Goal: Task Accomplishment & Management: Use online tool/utility

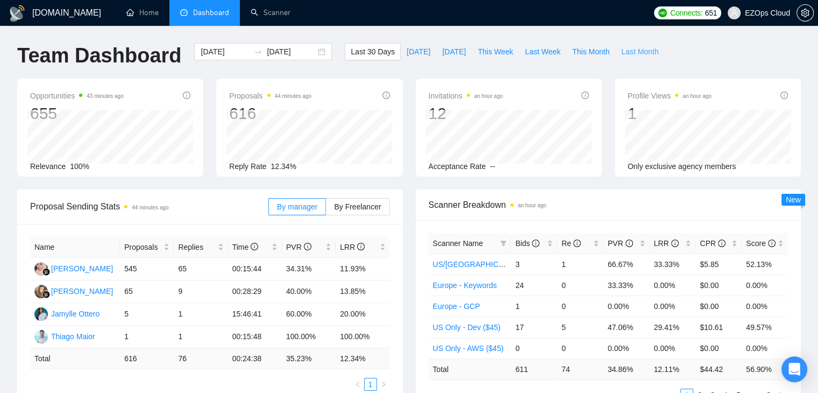
click at [622, 53] on span "Last Month" at bounding box center [640, 52] width 37 height 12
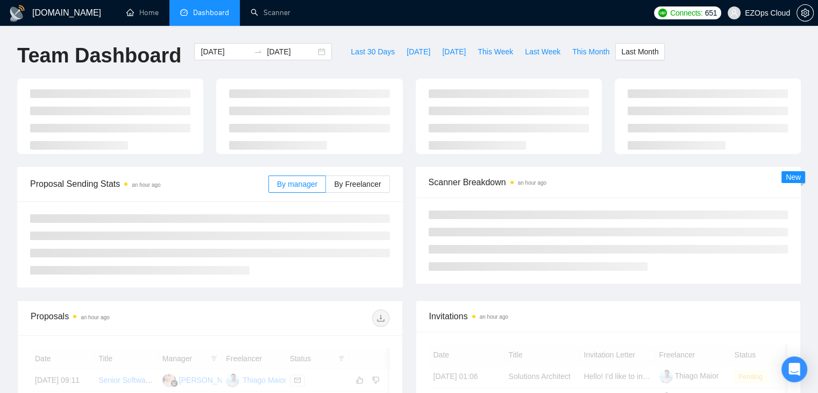
type input "[DATE]"
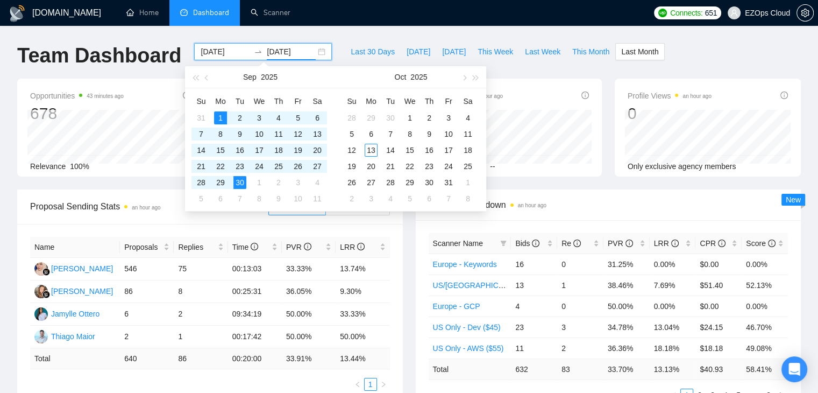
click at [281, 52] on input "[DATE]" at bounding box center [291, 52] width 49 height 12
click at [215, 119] on div "1" at bounding box center [220, 117] width 13 height 13
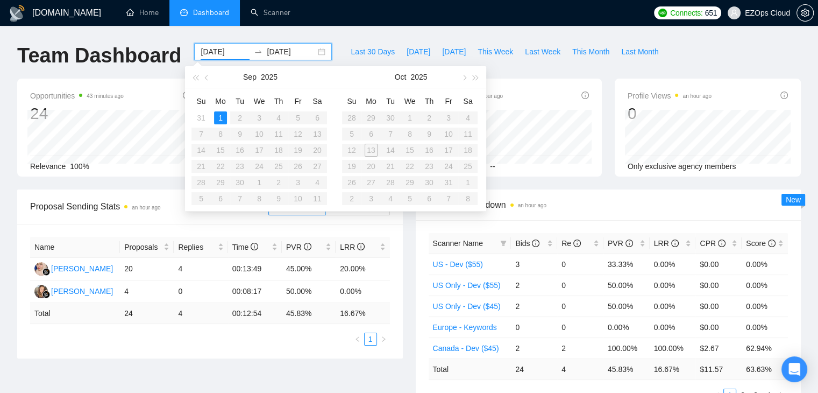
click at [351, 132] on table "Su Mo Tu We Th Fr Sa 28 29 30 1 2 3 4 5 6 7 8 9 10 11 12 13 14 15 16 17 18 19 2…" at bounding box center [410, 150] width 136 height 114
click at [274, 46] on input "[DATE]" at bounding box center [291, 52] width 49 height 12
type input "[DATE]"
click at [348, 134] on div "5" at bounding box center [351, 134] width 13 height 13
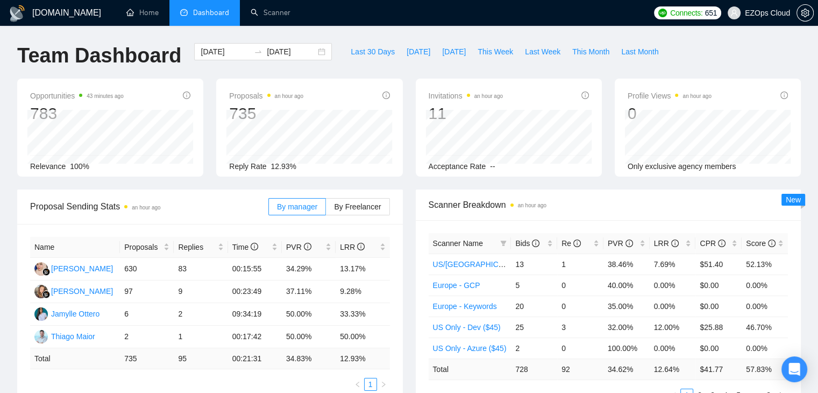
click at [408, 174] on div "Proposals an hour ago 735 Reply Rate 12.93%" at bounding box center [309, 128] width 199 height 98
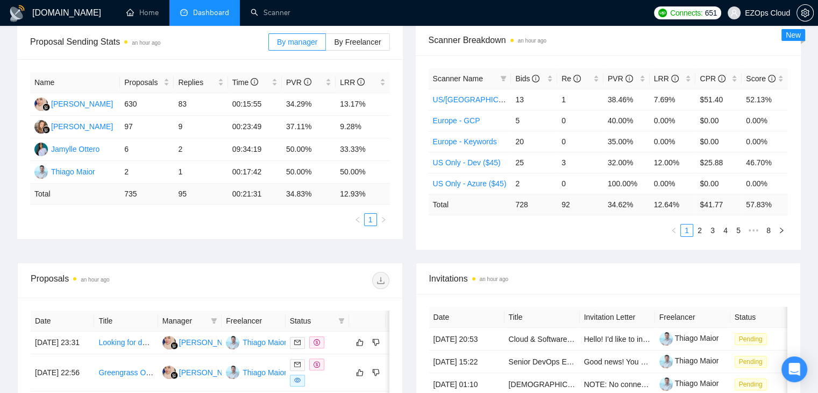
scroll to position [163, 0]
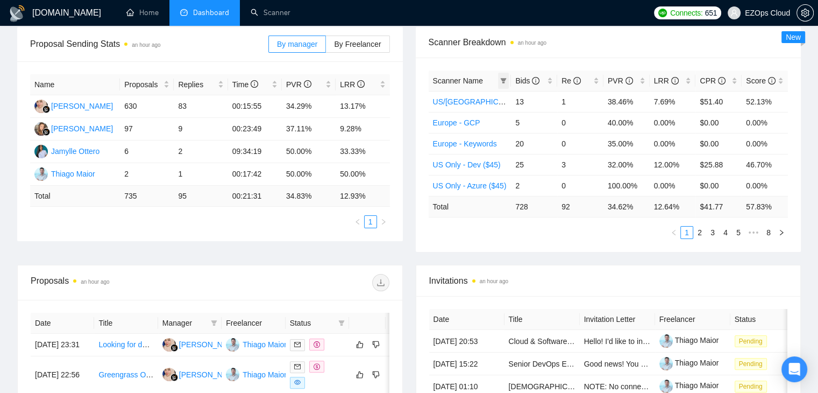
click at [504, 78] on icon "filter" at bounding box center [504, 80] width 6 height 5
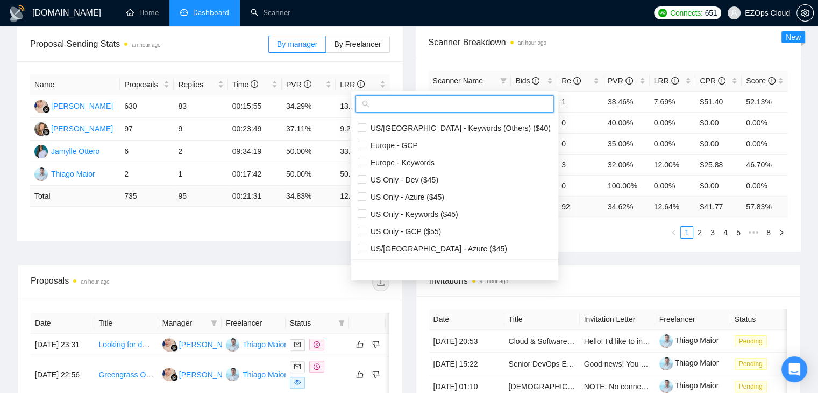
click at [413, 105] on input "text" at bounding box center [460, 104] width 176 height 12
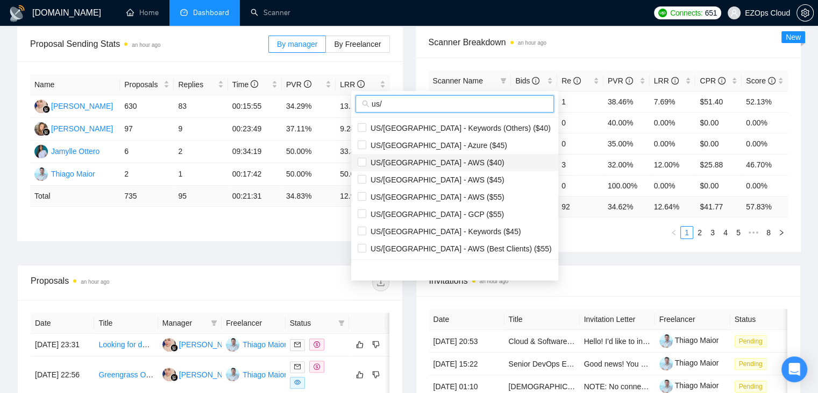
type input "us/"
click at [467, 157] on span "US/[GEOGRAPHIC_DATA] - AWS ($40)" at bounding box center [455, 163] width 194 height 12
checkbox input "true"
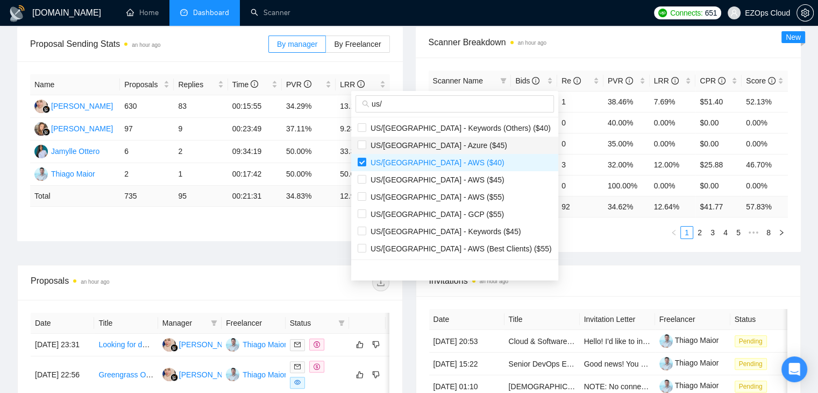
click at [407, 146] on span "US/[GEOGRAPHIC_DATA] - Azure ($45)" at bounding box center [436, 145] width 141 height 9
checkbox input "true"
click at [410, 175] on span "US/[GEOGRAPHIC_DATA] - AWS ($45)" at bounding box center [435, 179] width 138 height 9
checkbox input "true"
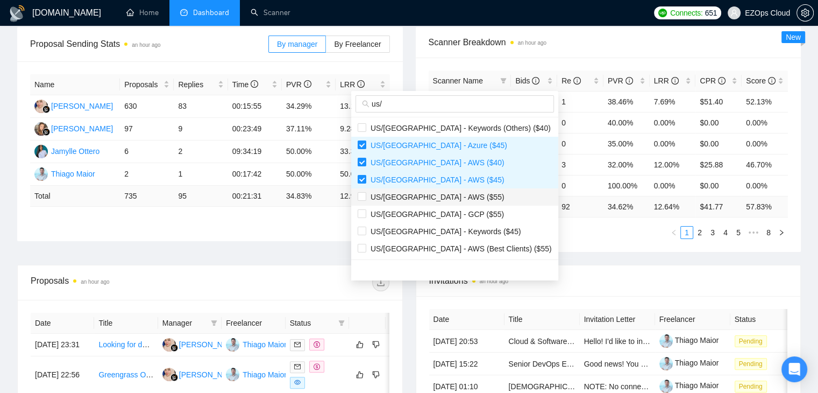
click at [410, 200] on span "US/[GEOGRAPHIC_DATA] - AWS ($55)" at bounding box center [435, 197] width 138 height 9
checkbox input "true"
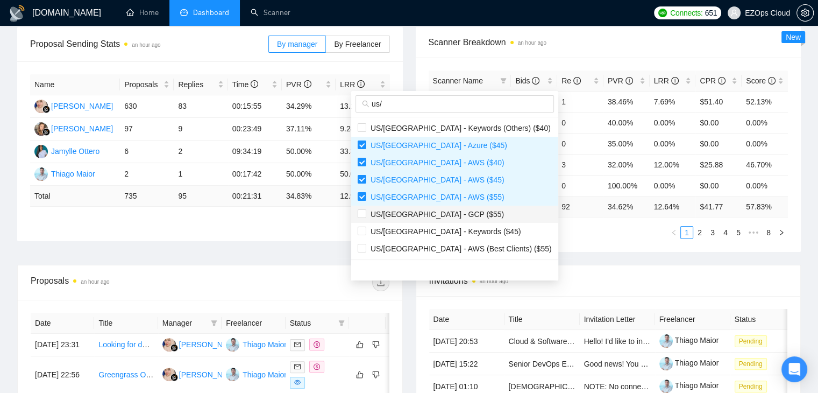
click at [407, 214] on span "US/[GEOGRAPHIC_DATA] - GCP ($55)" at bounding box center [435, 214] width 138 height 9
checkbox input "true"
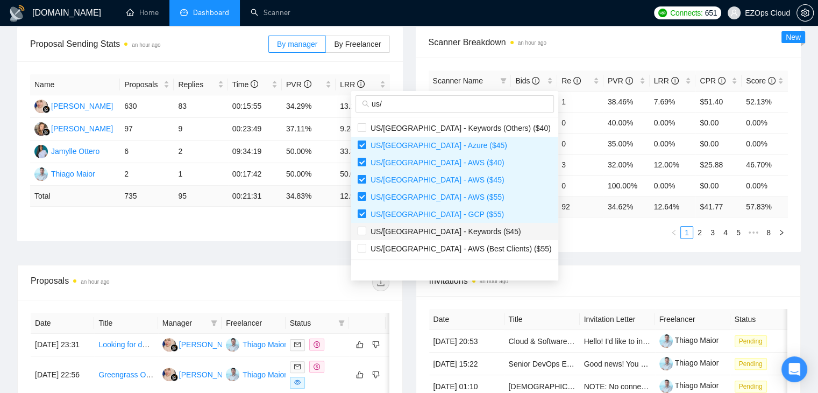
click at [411, 234] on span "US/[GEOGRAPHIC_DATA] - Keywords ($45)" at bounding box center [443, 231] width 155 height 9
checkbox input "true"
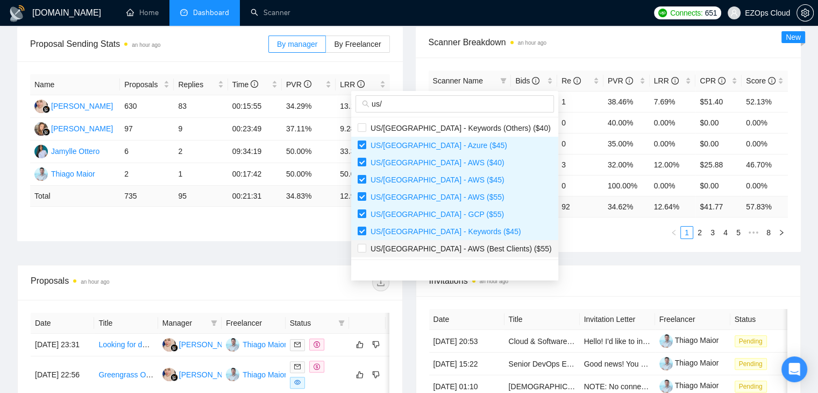
click at [413, 250] on span "US/[GEOGRAPHIC_DATA] - AWS (Best Clients) ($55)" at bounding box center [459, 248] width 186 height 9
checkbox input "true"
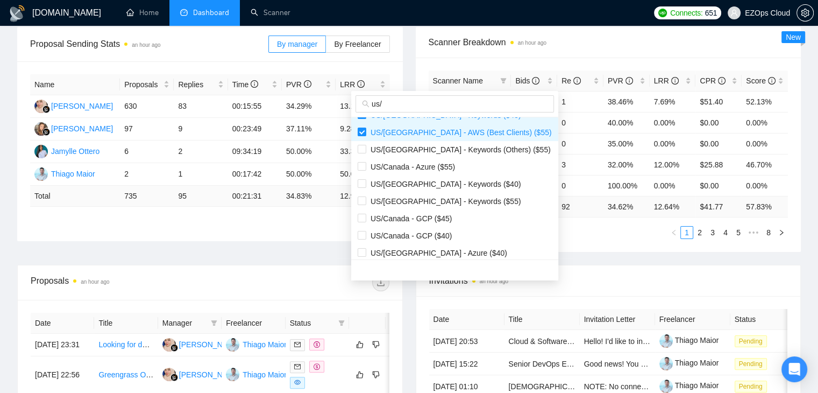
scroll to position [124, 0]
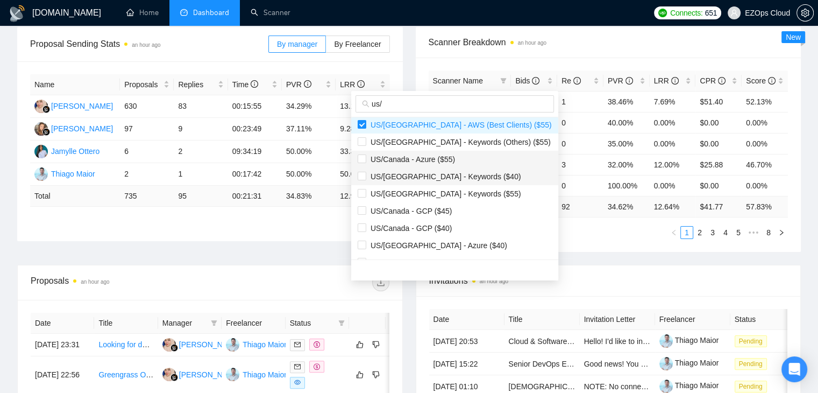
click at [358, 168] on li "US/[GEOGRAPHIC_DATA] - Keywords ($40)" at bounding box center [454, 176] width 207 height 17
checkbox input "true"
click at [358, 155] on input "checkbox" at bounding box center [362, 158] width 9 height 9
checkbox input "true"
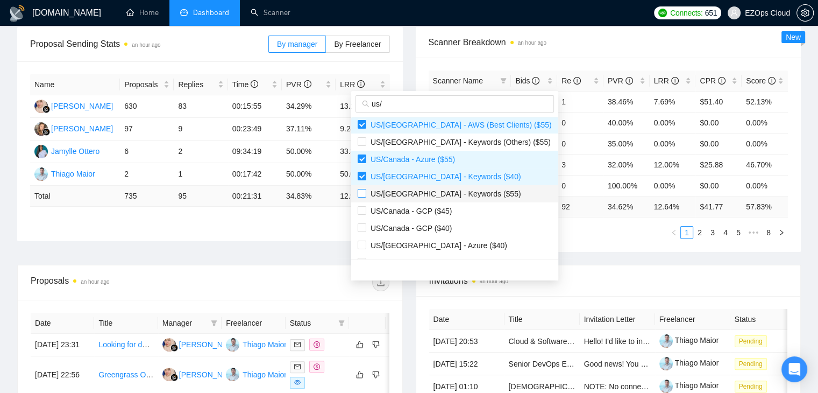
click at [362, 188] on label at bounding box center [362, 194] width 9 height 12
click at [362, 189] on input "checkbox" at bounding box center [362, 193] width 9 height 9
checkbox input "false"
click at [362, 211] on input "checkbox" at bounding box center [362, 210] width 9 height 9
checkbox input "true"
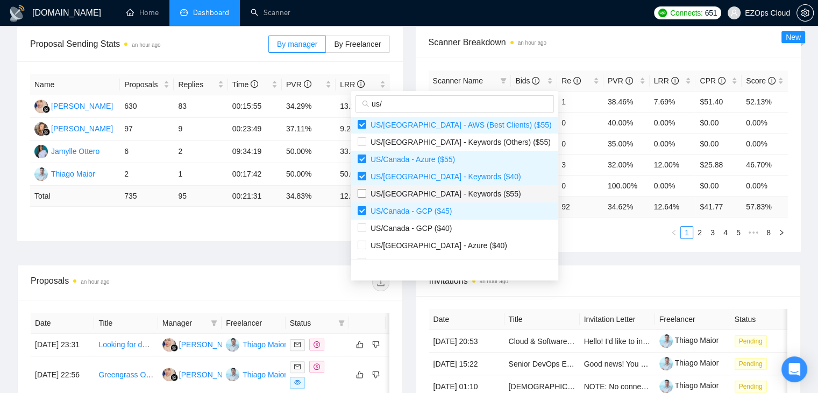
click at [362, 197] on label at bounding box center [362, 194] width 9 height 12
click at [362, 197] on input "checkbox" at bounding box center [362, 193] width 9 height 9
checkbox input "false"
click at [364, 224] on input "checkbox" at bounding box center [362, 227] width 9 height 9
checkbox input "true"
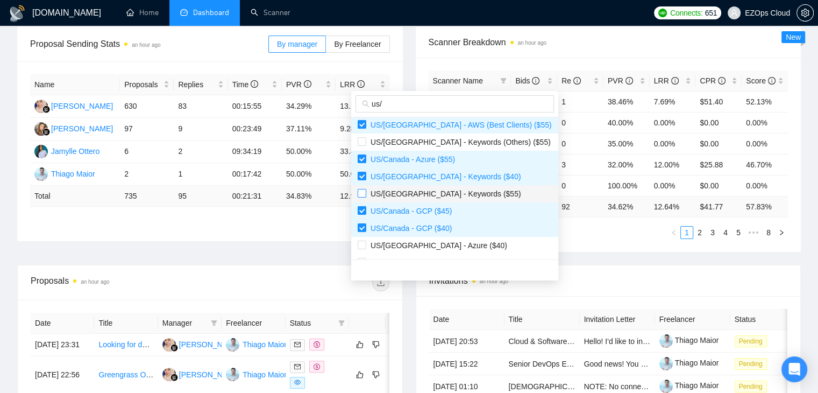
click at [361, 194] on input "checkbox" at bounding box center [362, 193] width 9 height 9
checkbox input "true"
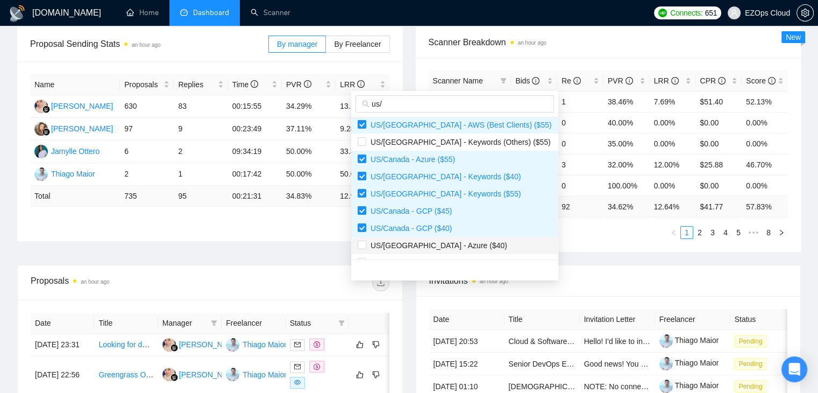
click at [398, 247] on span "US/[GEOGRAPHIC_DATA] - Azure ($40)" at bounding box center [436, 245] width 141 height 9
checkbox input "true"
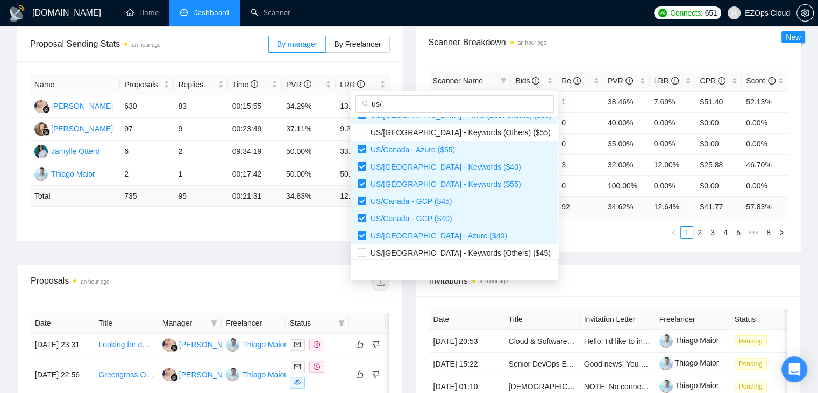
scroll to position [138, 0]
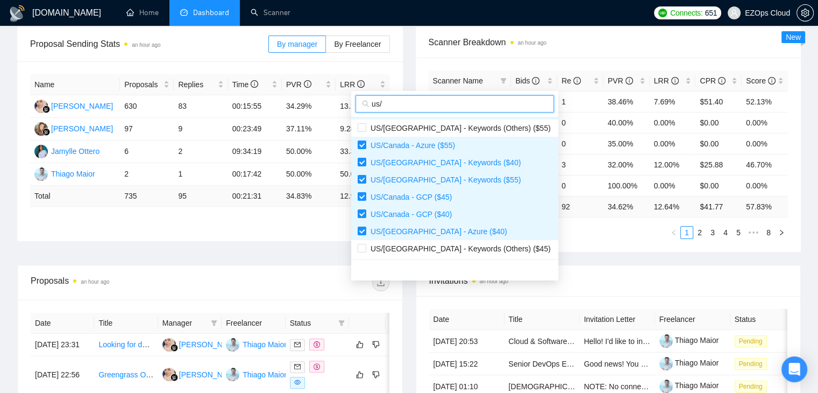
click at [442, 107] on input "us/" at bounding box center [460, 104] width 176 height 12
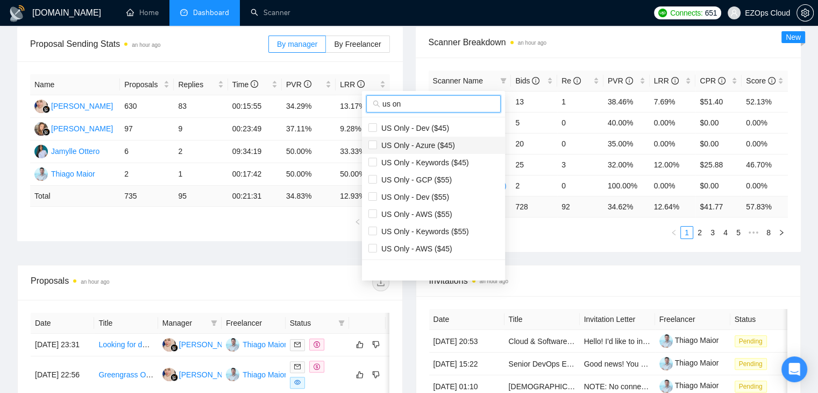
type input "us on"
click at [464, 148] on span "US Only - Azure ($45)" at bounding box center [434, 145] width 130 height 12
checkbox input "true"
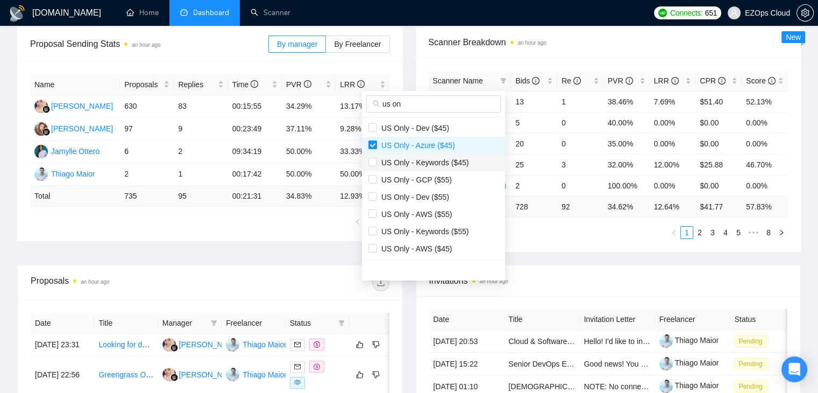
click at [420, 163] on span "US Only - Keywords ($45)" at bounding box center [423, 162] width 92 height 9
checkbox input "true"
click at [423, 187] on li "US Only - GCP ($55)" at bounding box center [433, 179] width 143 height 17
checkbox input "true"
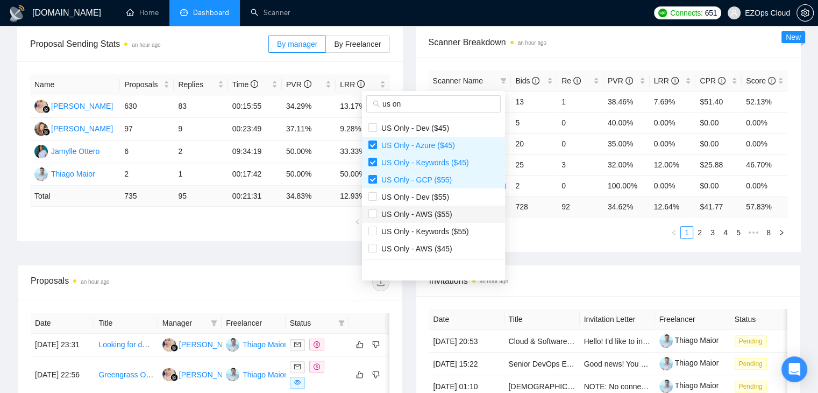
click at [426, 214] on span "US Only - AWS ($55)" at bounding box center [414, 214] width 75 height 9
checkbox input "true"
click at [427, 234] on span "US Only - Keywords ($55)" at bounding box center [423, 231] width 92 height 9
checkbox input "true"
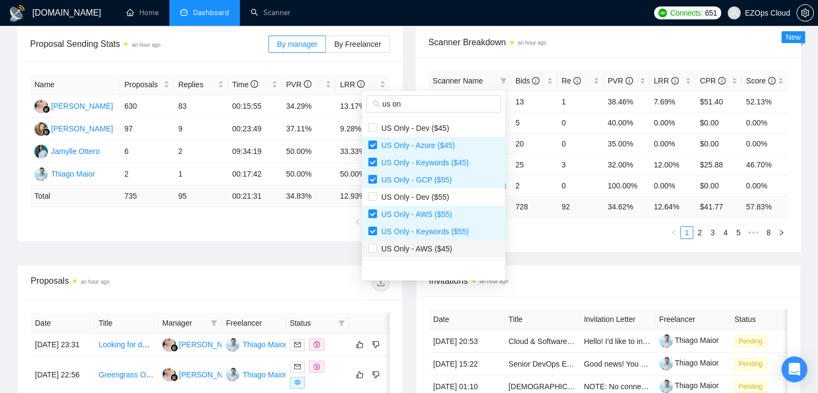
click at [424, 248] on span "US Only - AWS ($45)" at bounding box center [414, 248] width 75 height 9
checkbox input "true"
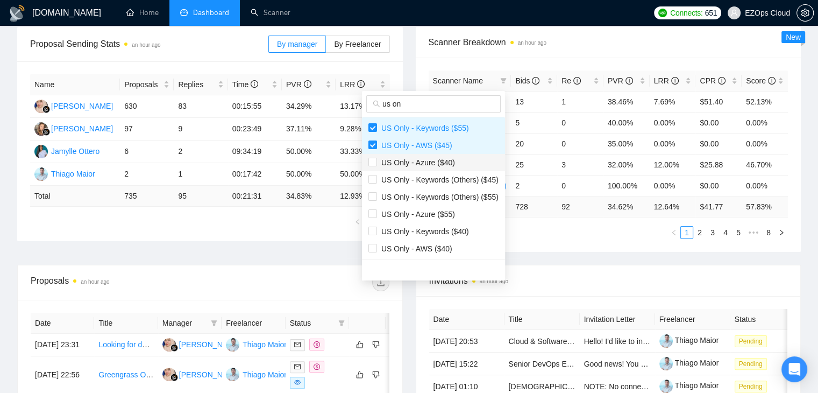
click at [415, 160] on span "US Only - Azure ($40)" at bounding box center [416, 162] width 78 height 9
checkbox input "true"
click at [415, 216] on span "US Only - Azure ($55)" at bounding box center [416, 214] width 78 height 9
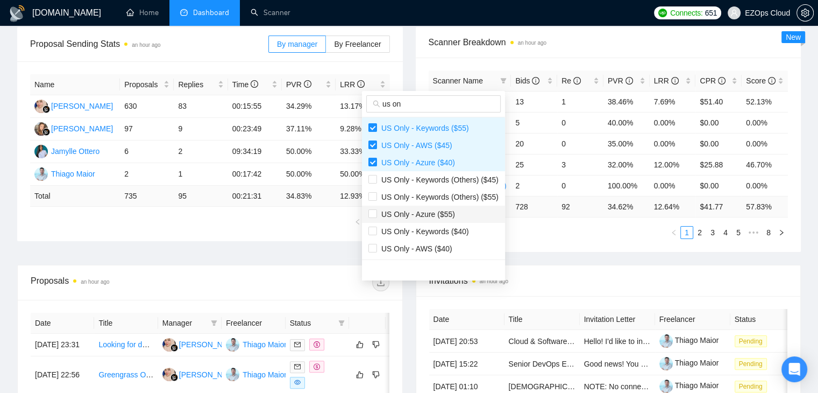
checkbox input "true"
click at [422, 227] on span "US Only - Keywords ($40)" at bounding box center [423, 231] width 92 height 9
checkbox input "true"
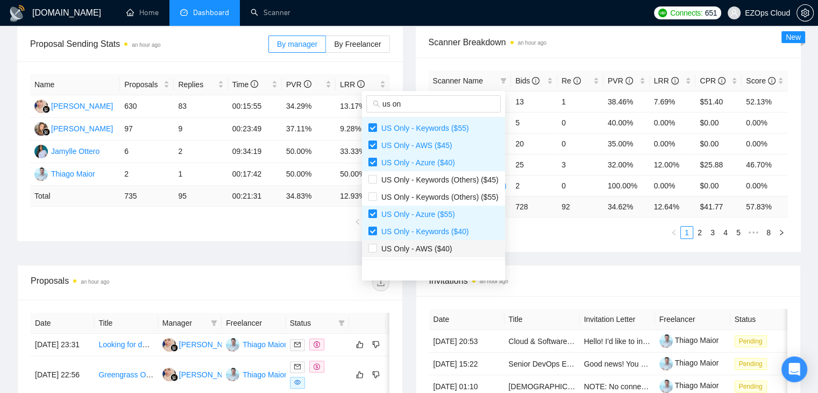
click at [425, 250] on span "US Only - AWS ($40)" at bounding box center [414, 248] width 75 height 9
checkbox input "true"
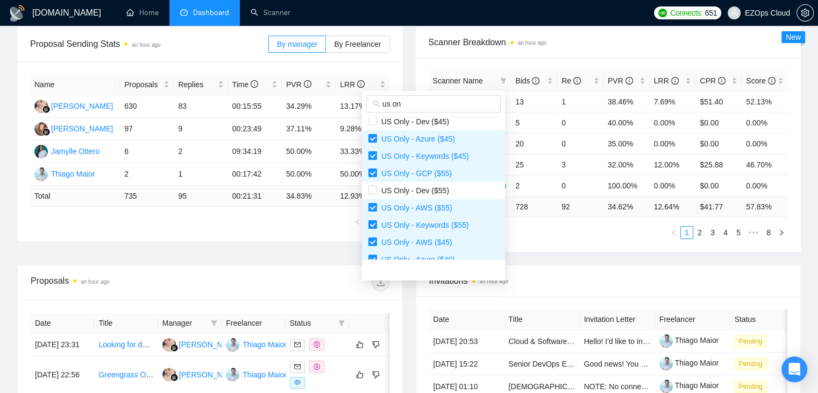
scroll to position [0, 0]
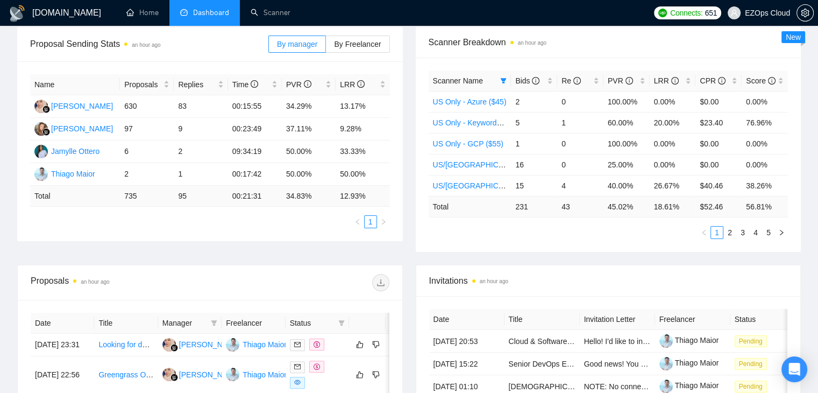
click at [547, 251] on div "Proposal Sending Stats an hour ago By manager By Freelancer Name Proposals Repl…" at bounding box center [409, 146] width 797 height 238
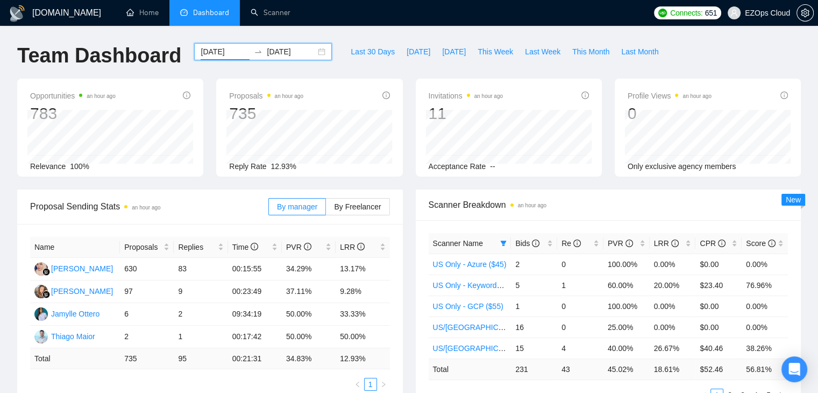
click at [208, 50] on input "[DATE]" at bounding box center [225, 52] width 49 height 12
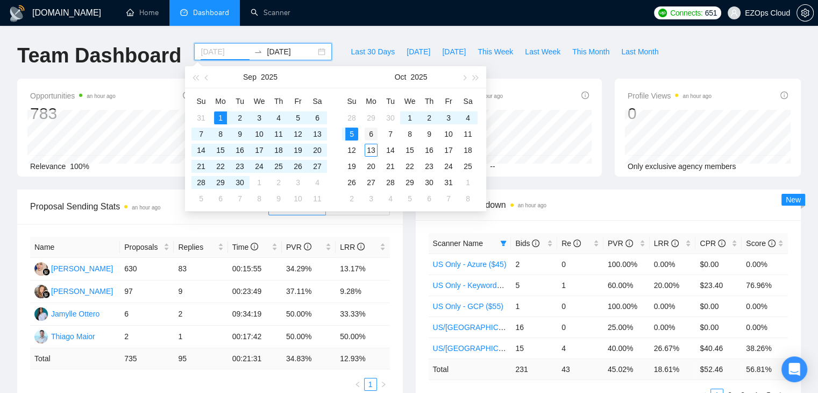
type input "[DATE]"
click at [375, 133] on div "6" at bounding box center [371, 134] width 13 height 13
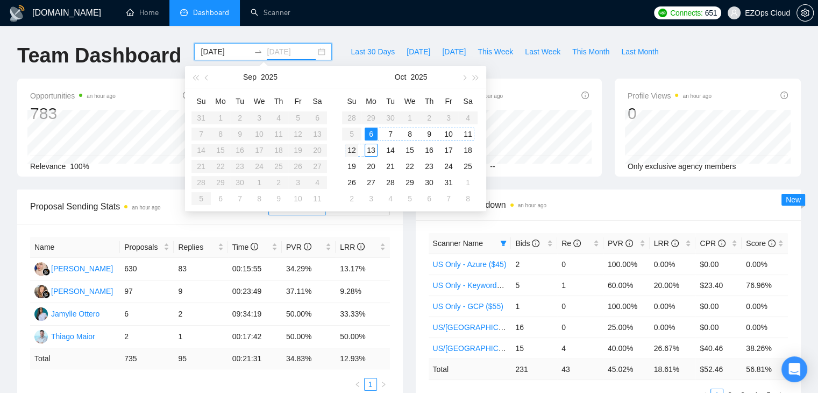
type input "[DATE]"
click at [353, 152] on div "12" at bounding box center [351, 150] width 13 height 13
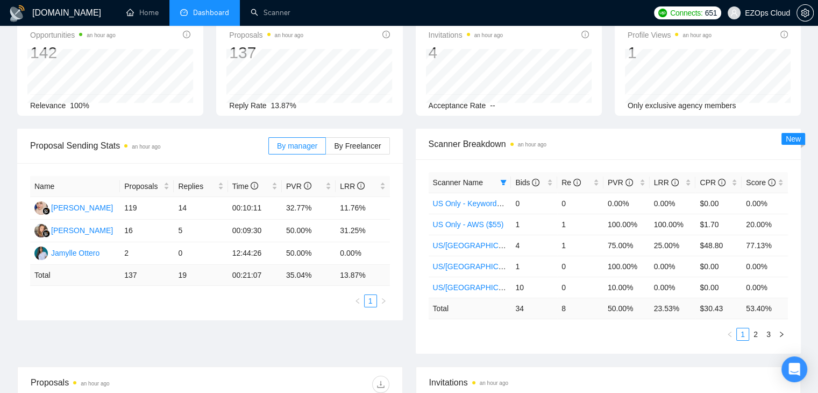
scroll to position [60, 0]
